Goal: Go to known website: Go to known website

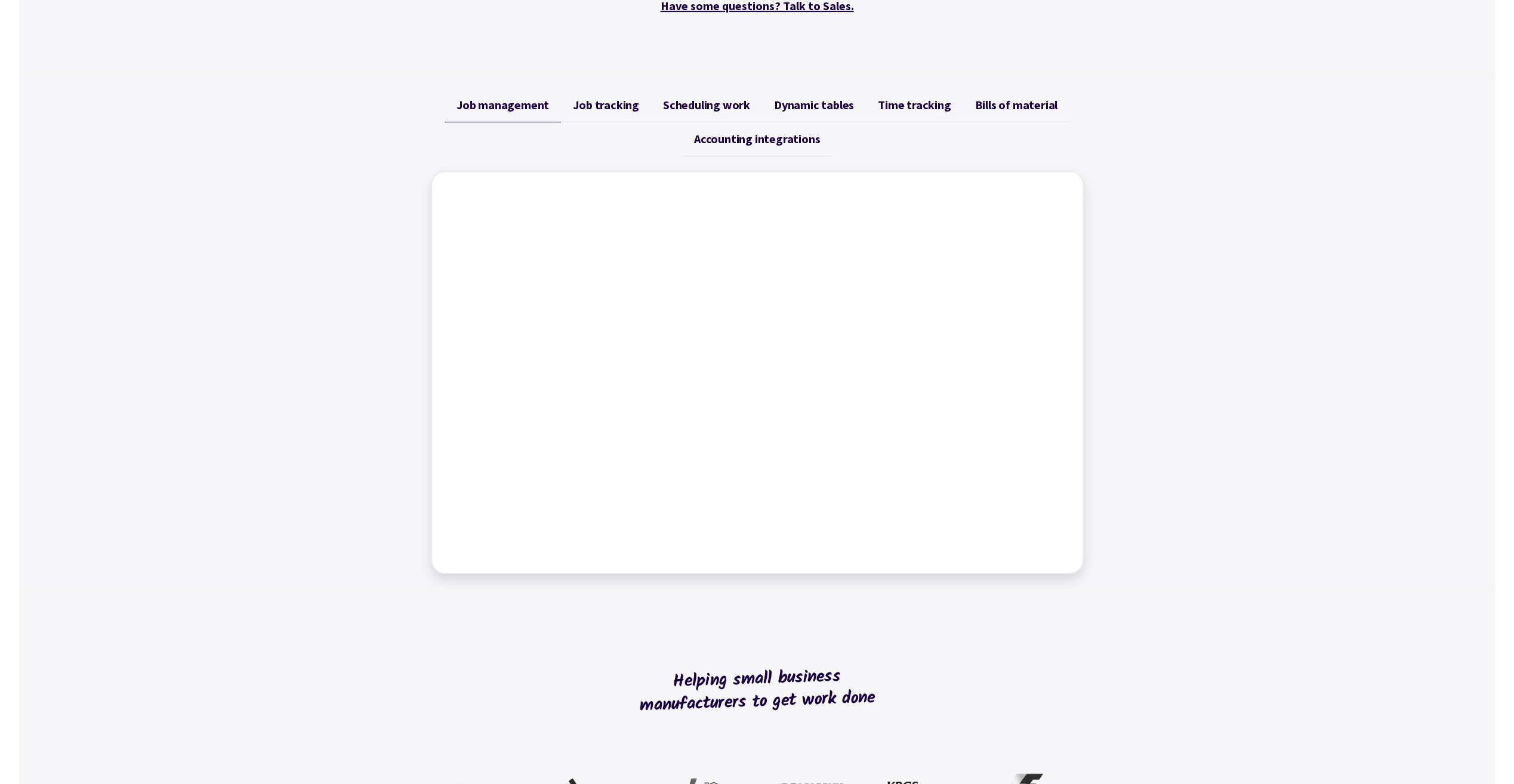
scroll to position [238, 0]
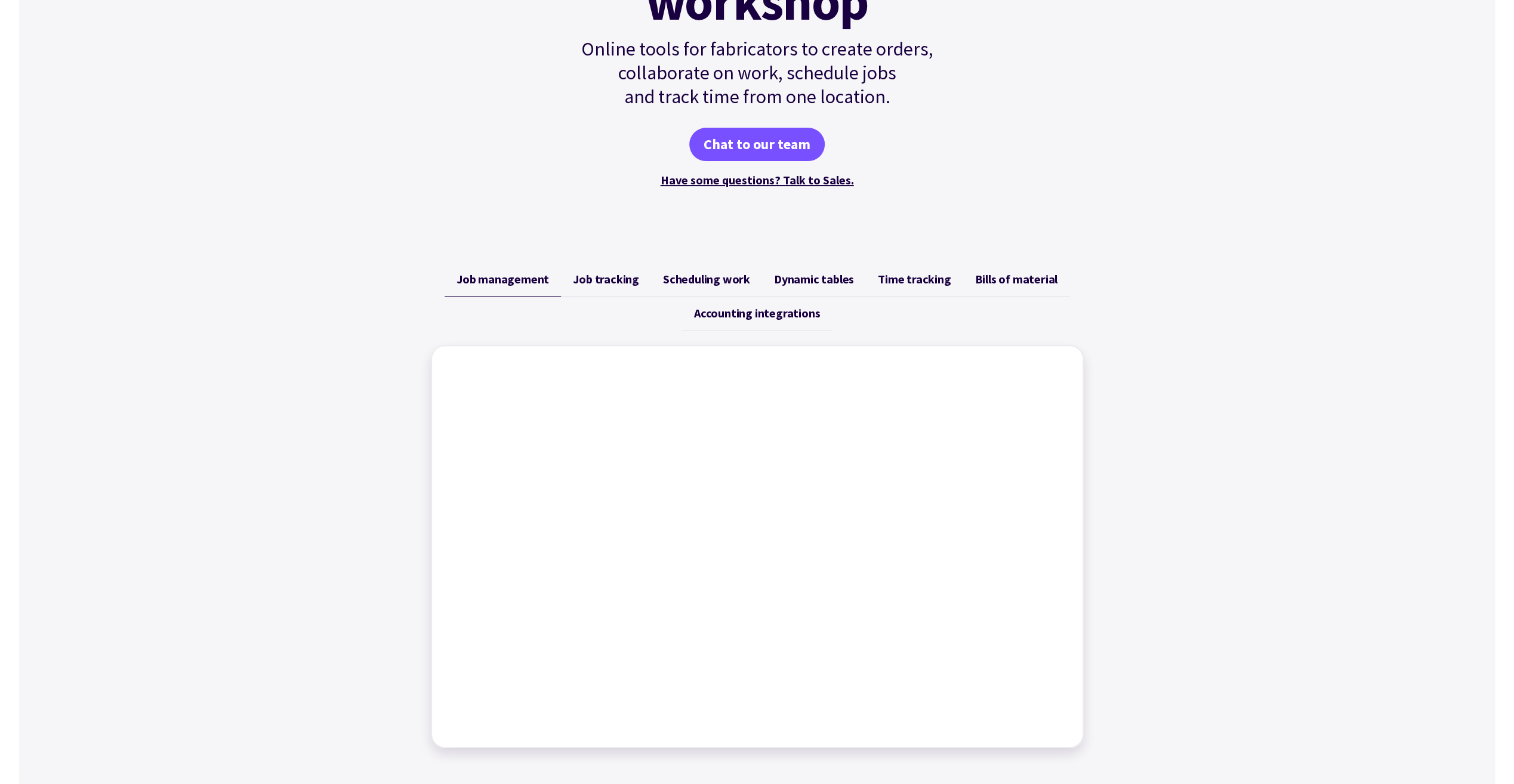
click at [619, 279] on span "Job tracking" at bounding box center [606, 279] width 66 height 14
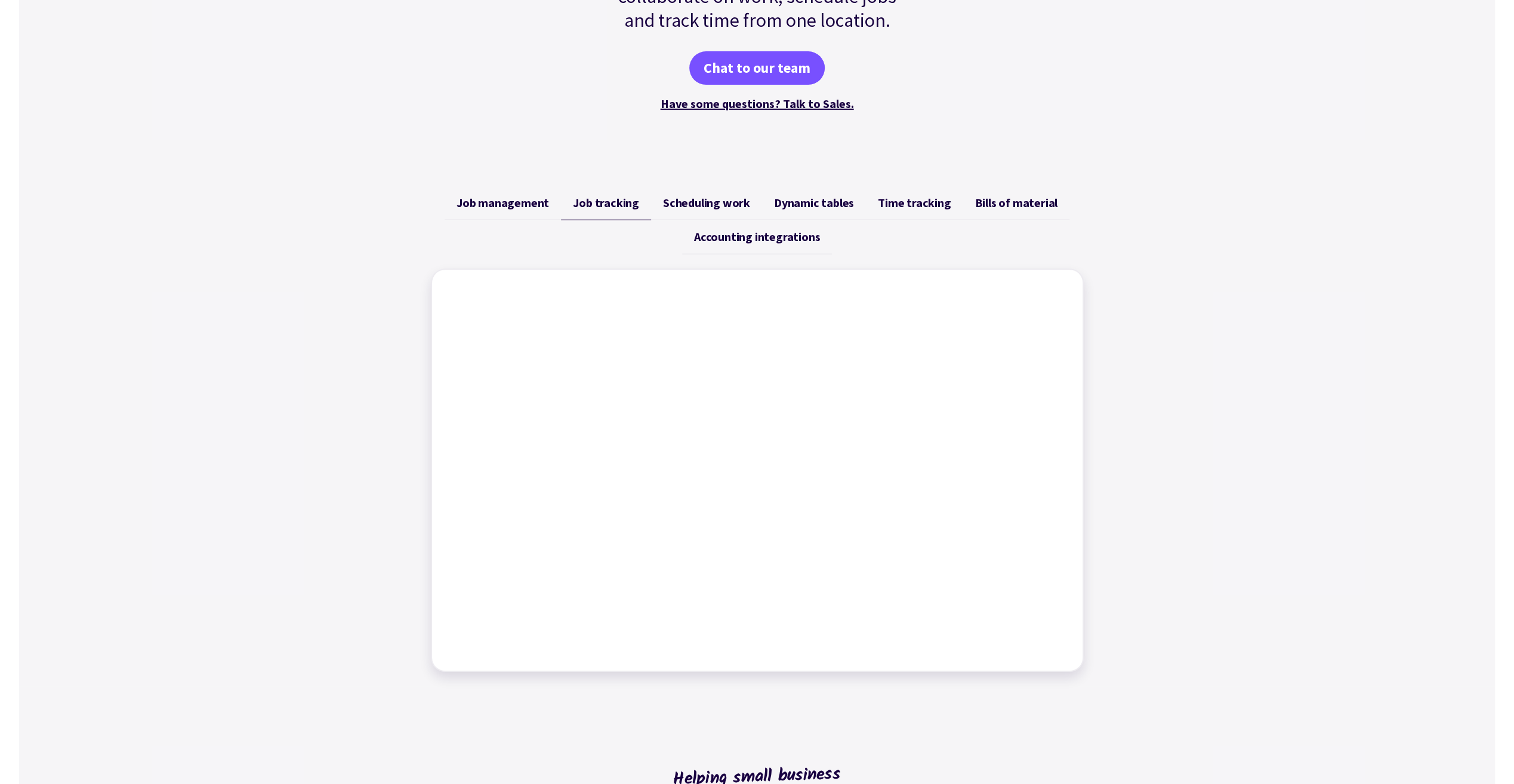
scroll to position [358, 0]
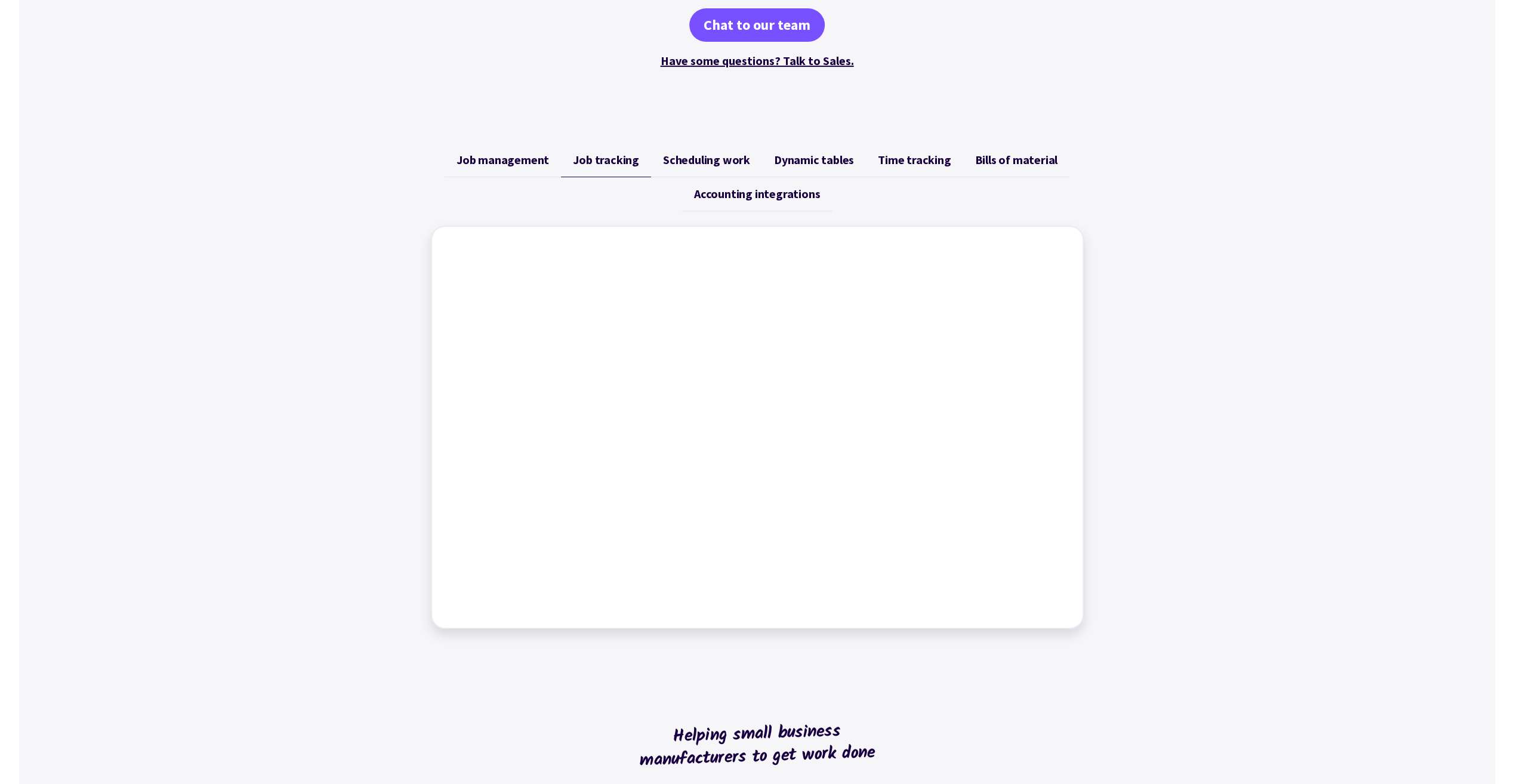
click at [689, 162] on span "Scheduling work" at bounding box center [706, 160] width 87 height 14
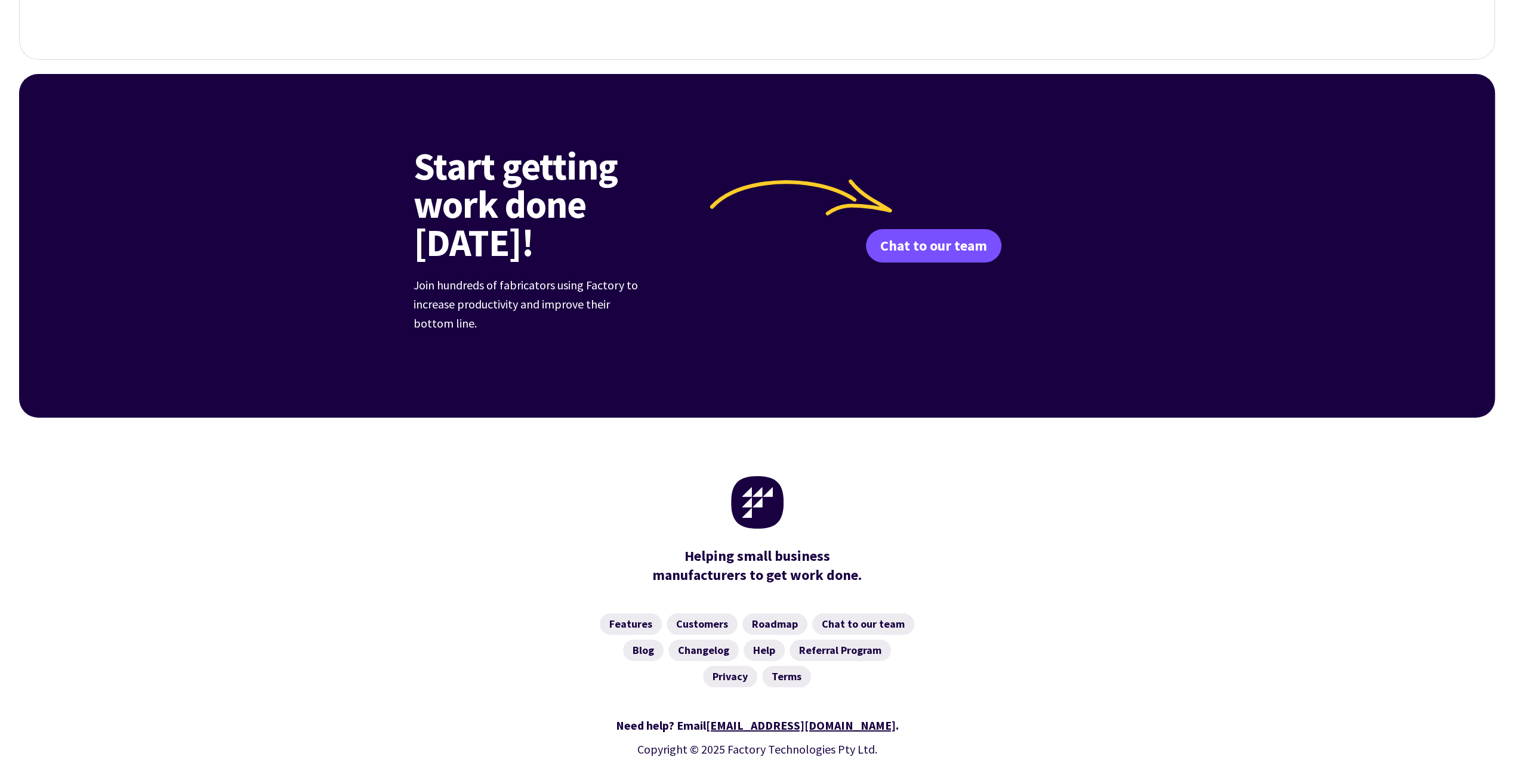
scroll to position [4378, 0]
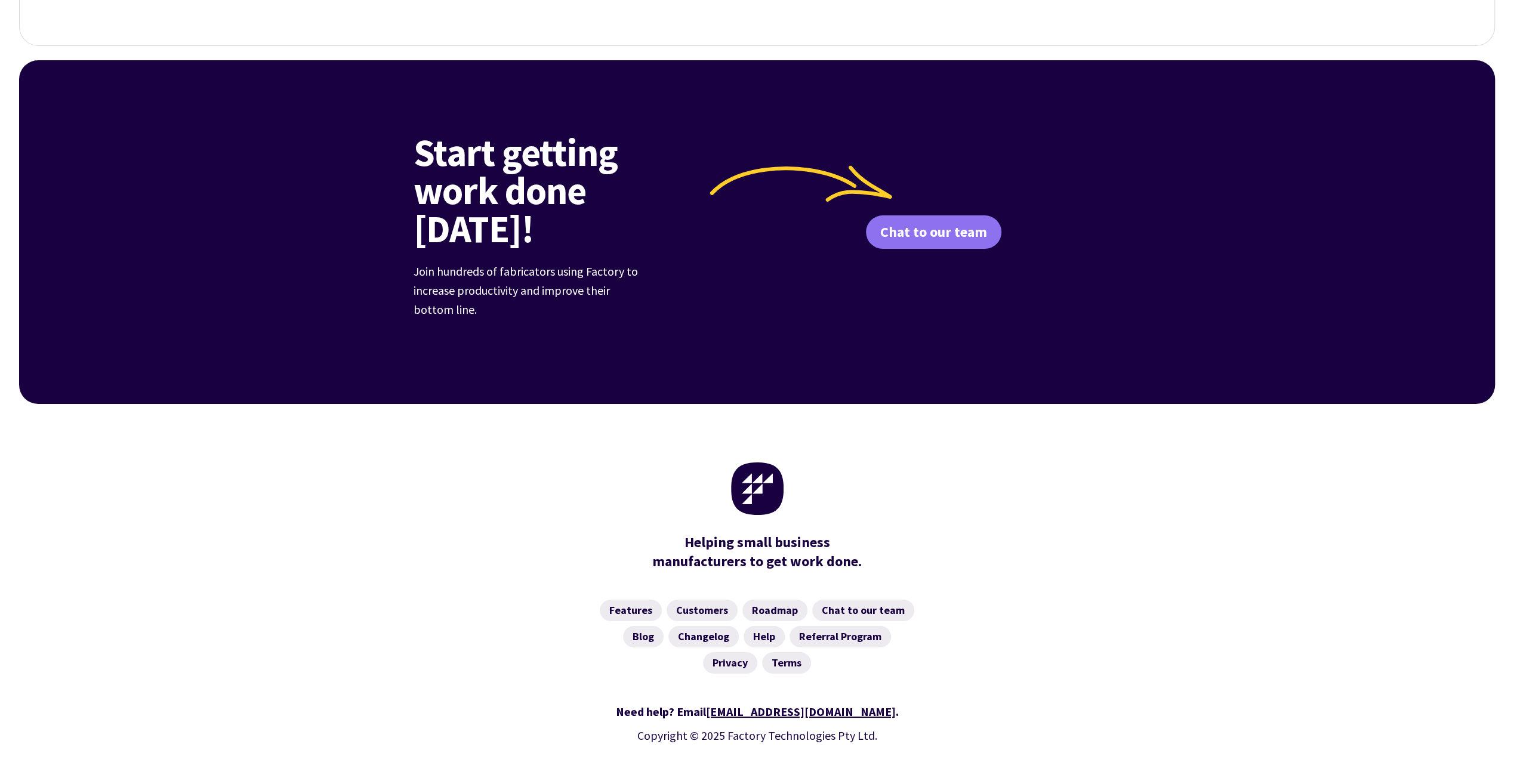
click at [949, 216] on link "Chat to our team" at bounding box center [934, 232] width 136 height 33
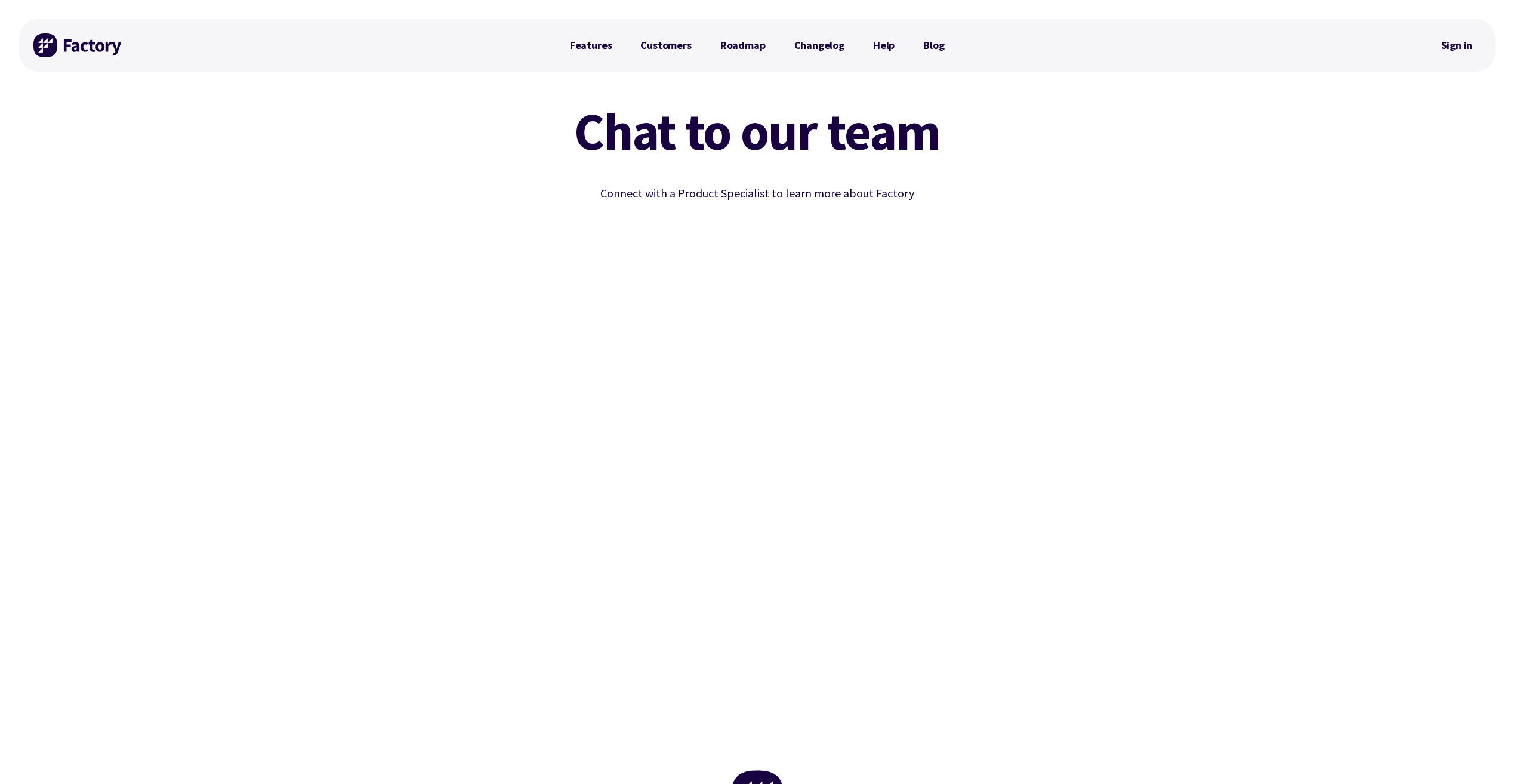
click at [1448, 53] on link "Sign in" at bounding box center [1456, 45] width 48 height 27
